Goal: Information Seeking & Learning: Check status

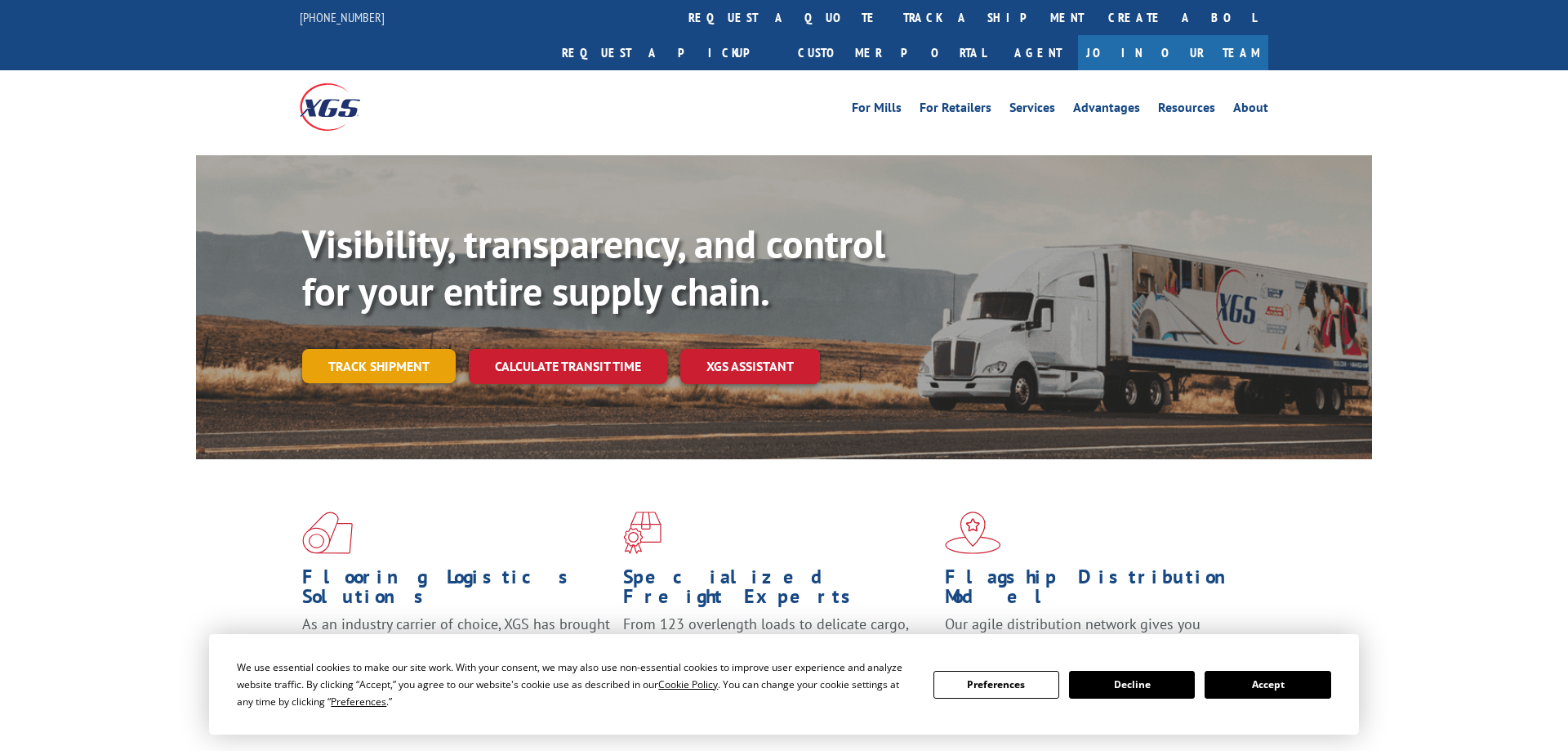
click at [378, 349] on link "Track shipment" at bounding box center [378, 366] width 154 height 35
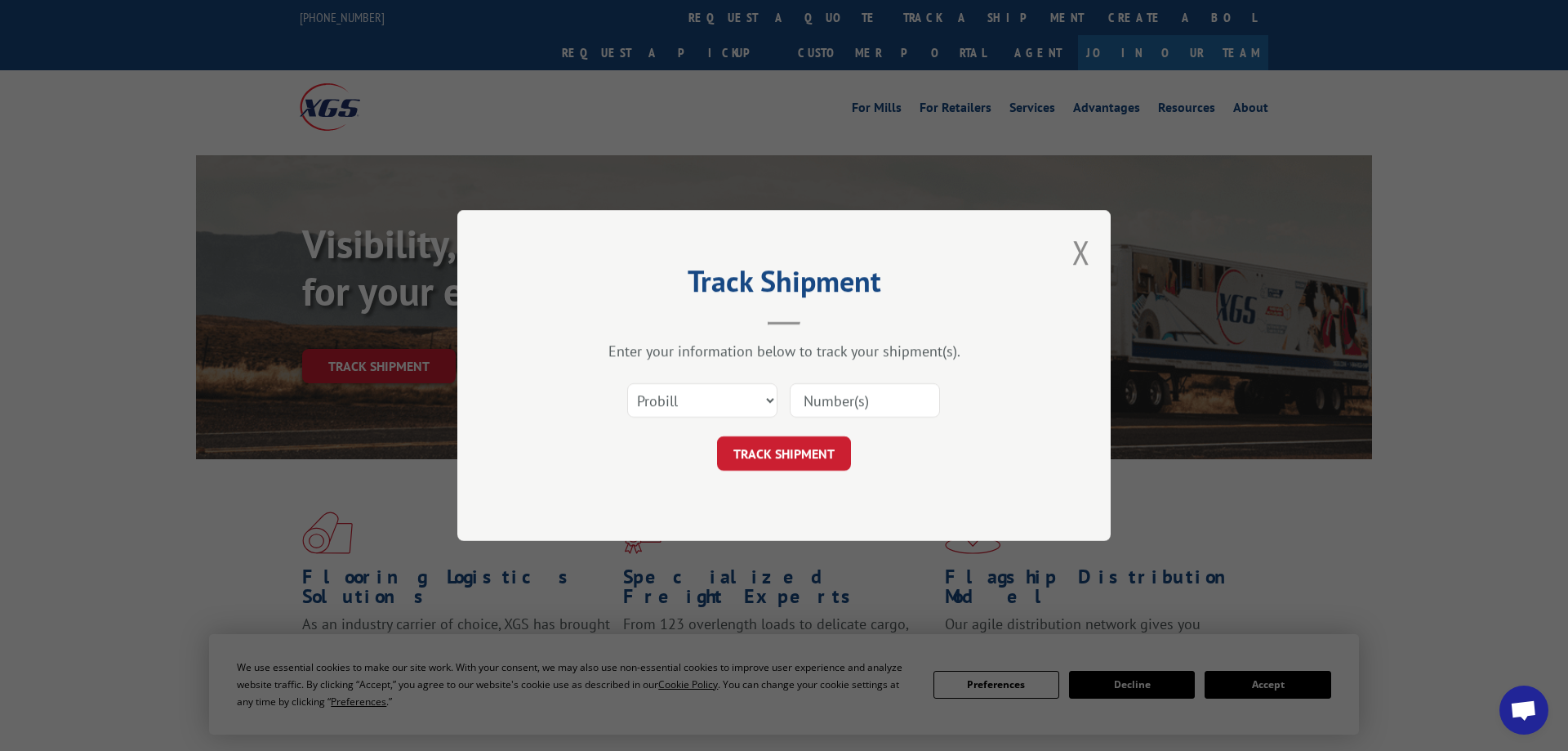
click at [843, 402] on input at bounding box center [865, 400] width 151 height 35
paste input "17228274"
type input "17228274"
click at [777, 461] on button "TRACK SHIPMENT" at bounding box center [784, 453] width 134 height 35
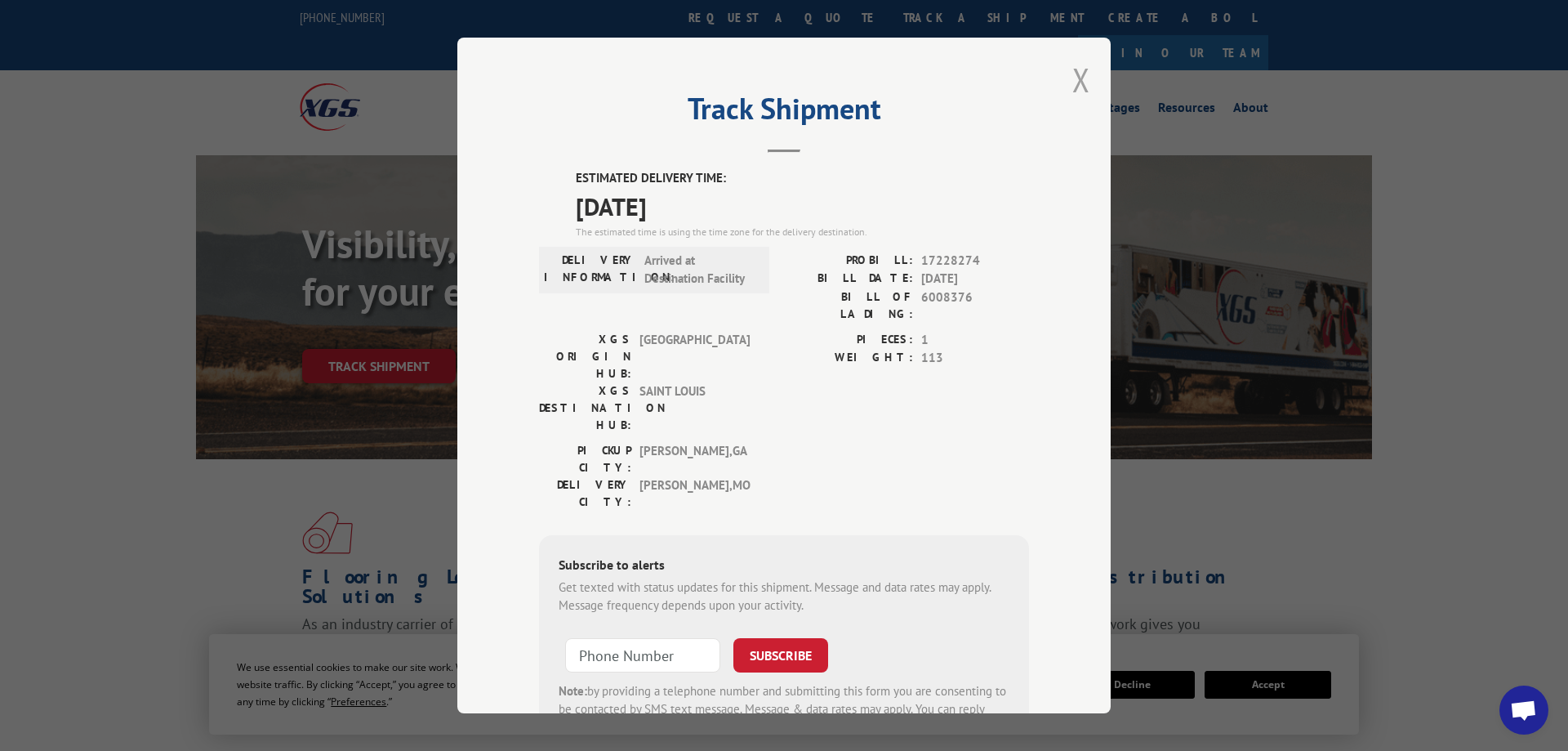
click at [1083, 73] on button "Close modal" at bounding box center [1081, 80] width 18 height 44
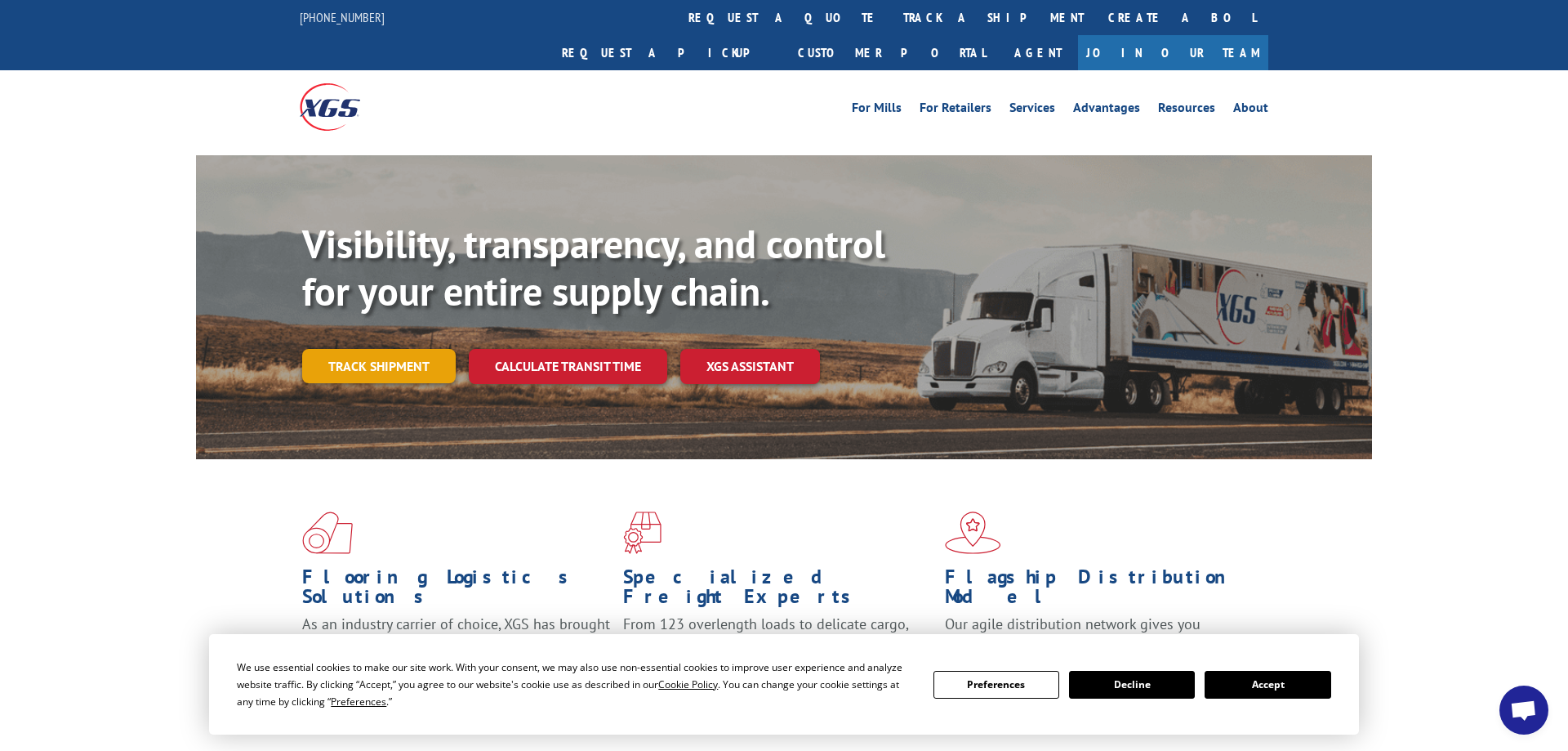
click at [396, 349] on link "Track shipment" at bounding box center [378, 366] width 154 height 35
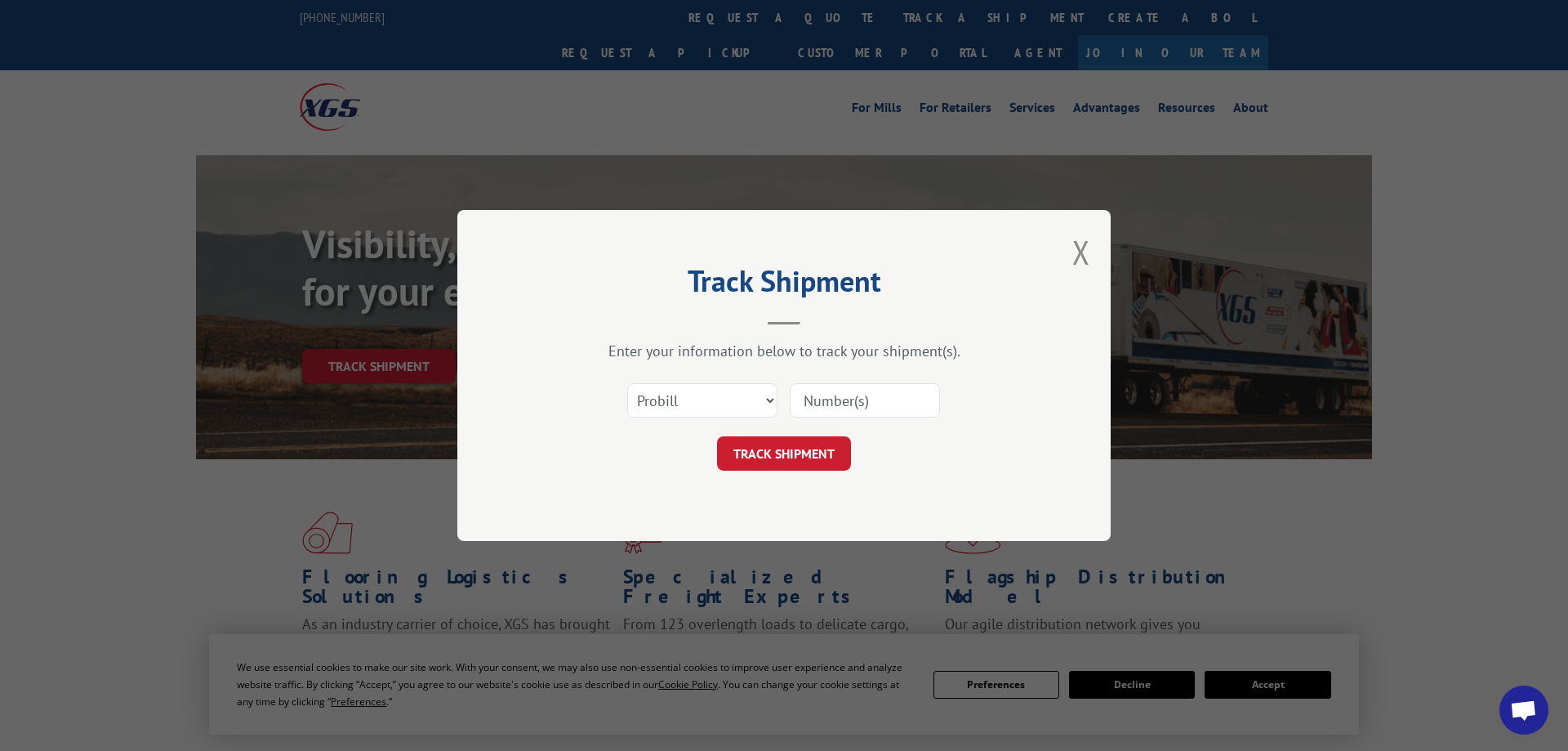
click at [886, 402] on input at bounding box center [865, 400] width 151 height 35
type input "17271257"
click button "TRACK SHIPMENT" at bounding box center [784, 453] width 134 height 35
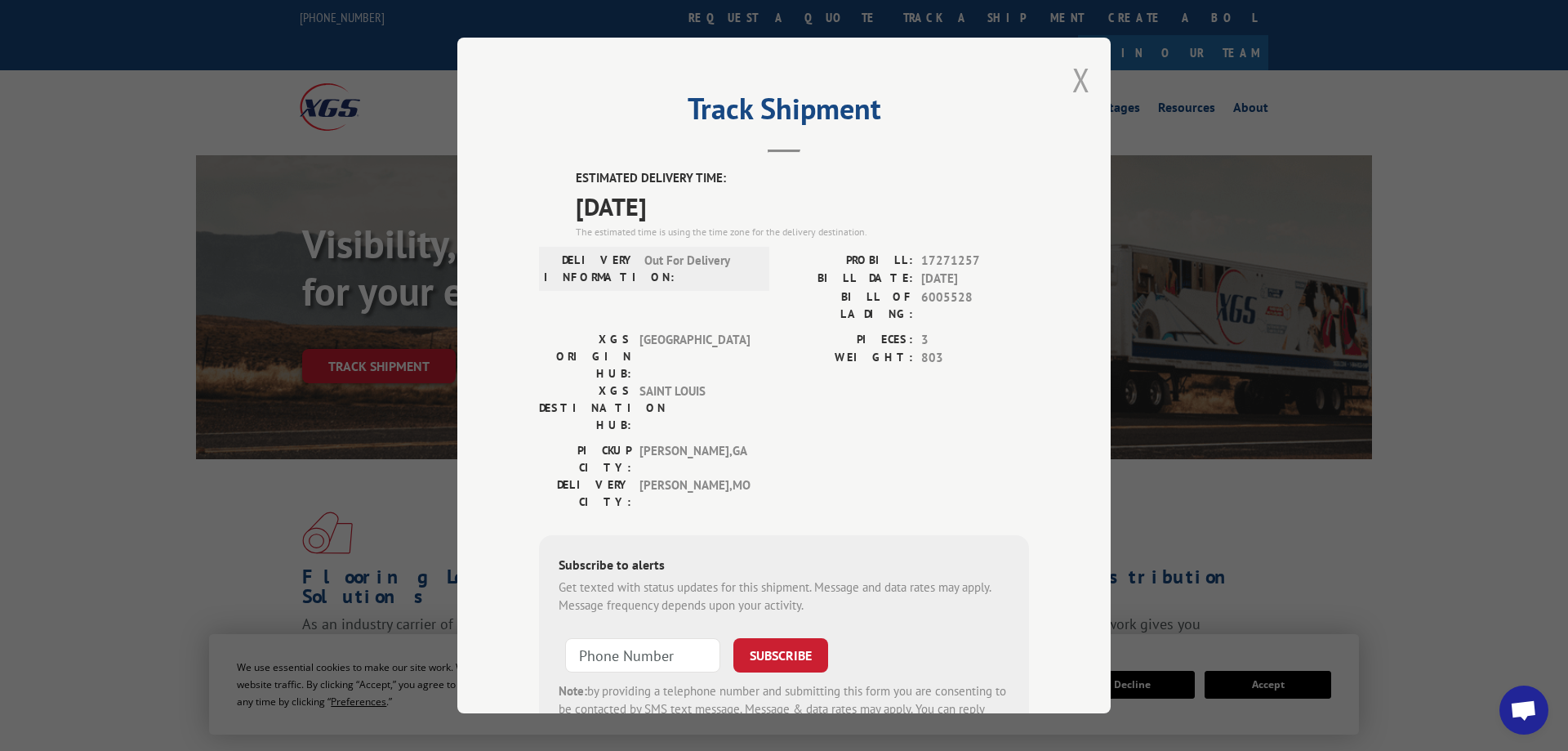
click at [1085, 78] on button "Close modal" at bounding box center [1081, 80] width 18 height 44
